Goal: Navigation & Orientation: Understand site structure

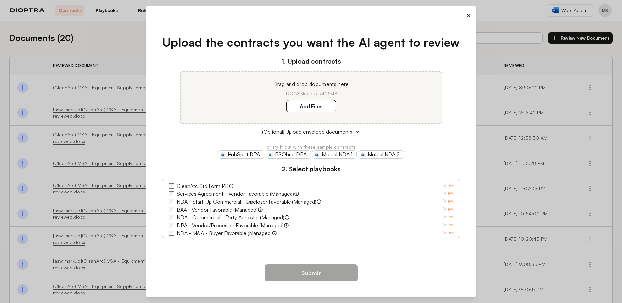
click at [468, 15] on button "×" at bounding box center [468, 15] width 4 height 9
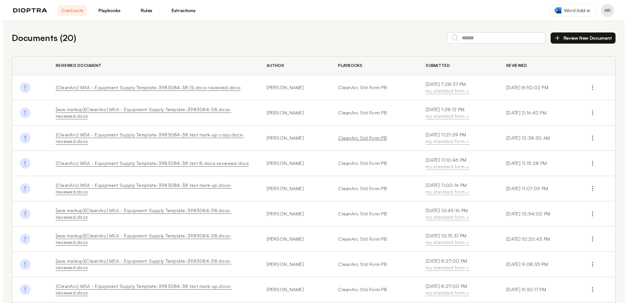
scroll to position [60, 0]
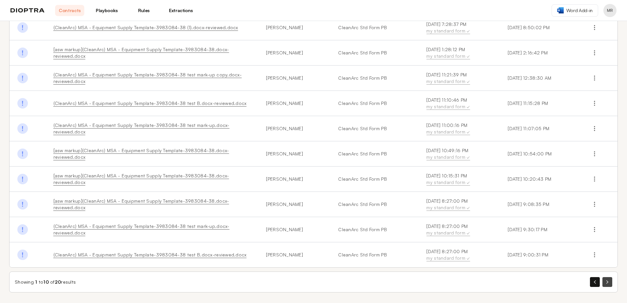
click at [603, 284] on button "button" at bounding box center [607, 282] width 10 height 10
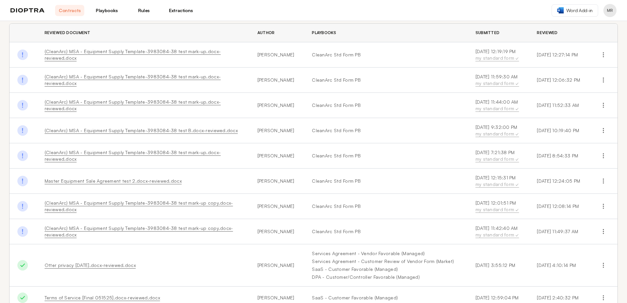
scroll to position [74, 0]
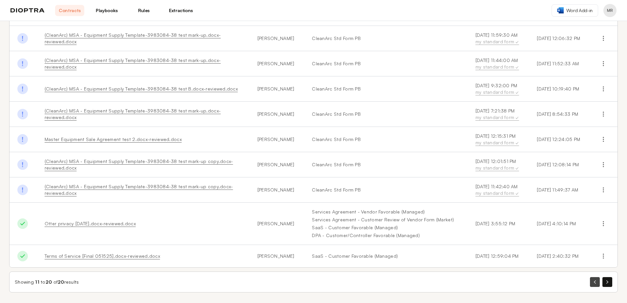
click at [590, 279] on button "button" at bounding box center [595, 282] width 10 height 10
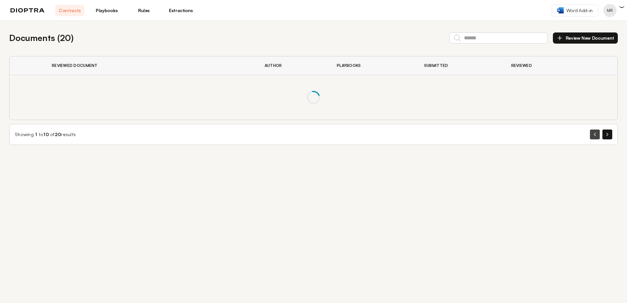
scroll to position [0, 0]
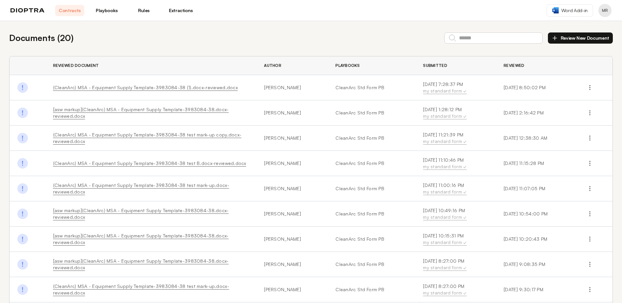
click at [115, 87] on link "(CleanArc) MSA - Equipment Supply Template-3983084-38 (1).docx-reviewed.docx" at bounding box center [145, 88] width 185 height 6
click at [107, 12] on link "Playbooks" at bounding box center [106, 10] width 29 height 11
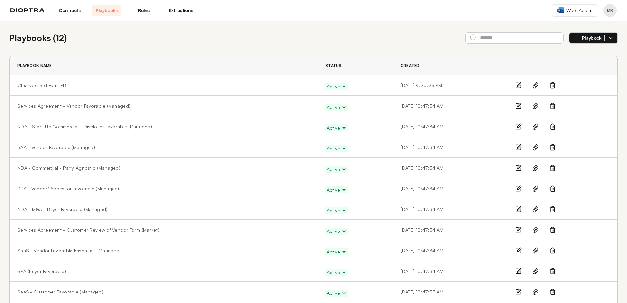
click at [145, 8] on link "Rules" at bounding box center [143, 10] width 29 height 11
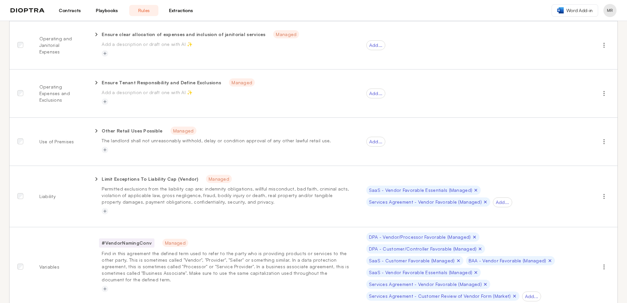
scroll to position [1312, 0]
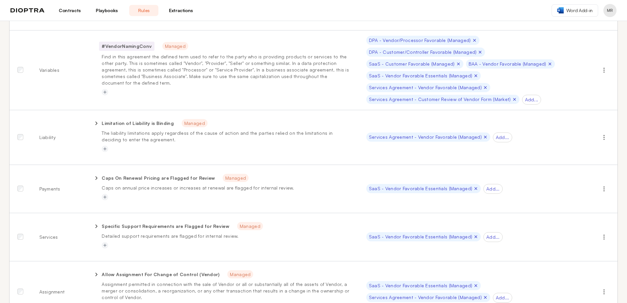
click at [190, 9] on link "Extractions" at bounding box center [180, 10] width 29 height 11
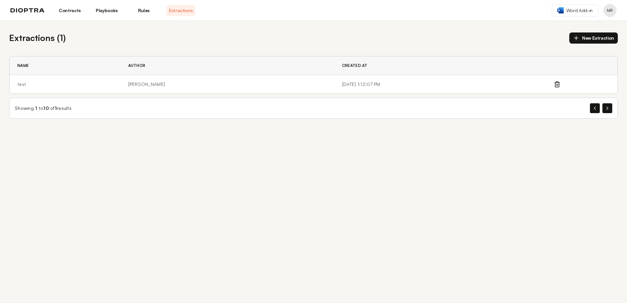
click at [142, 12] on link "Rules" at bounding box center [143, 10] width 29 height 11
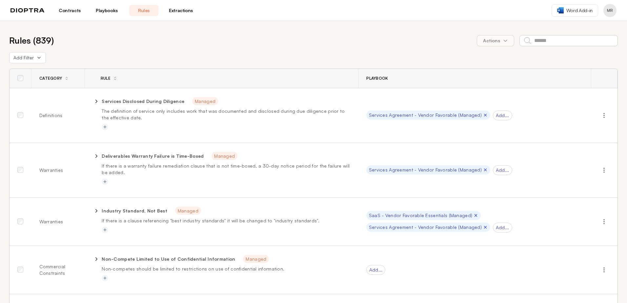
click at [68, 79] on div "Category" at bounding box center [57, 78] width 37 height 5
click at [63, 78] on div "Category" at bounding box center [53, 78] width 29 height 5
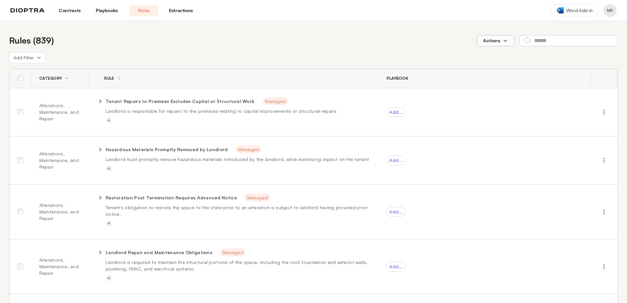
click at [503, 41] on icon "button" at bounding box center [505, 40] width 5 height 5
click at [179, 47] on div "Rules ( 839 ) Actions" at bounding box center [313, 40] width 609 height 13
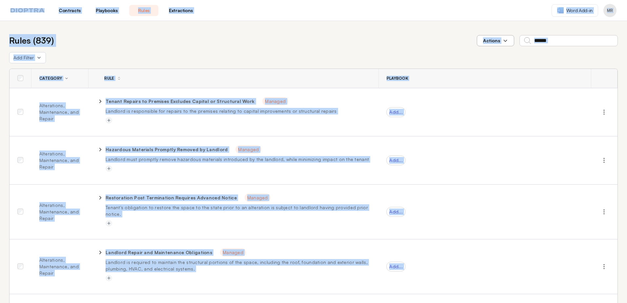
drag, startPoint x: 279, startPoint y: 254, endPoint x: -27, endPoint y: -34, distance: 420.4
click at [0, 0] on html "**********" at bounding box center [313, 151] width 627 height 303
click at [216, 62] on div "Add Filter" at bounding box center [313, 57] width 609 height 11
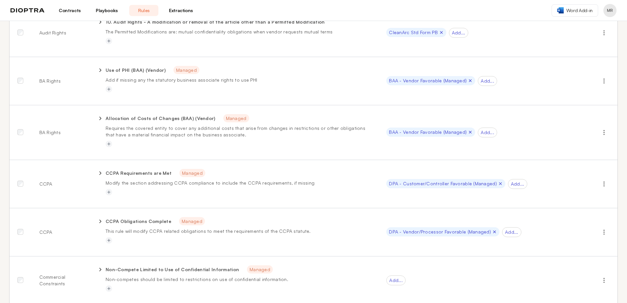
scroll to position [3841, 0]
